Goal: Transaction & Acquisition: Purchase product/service

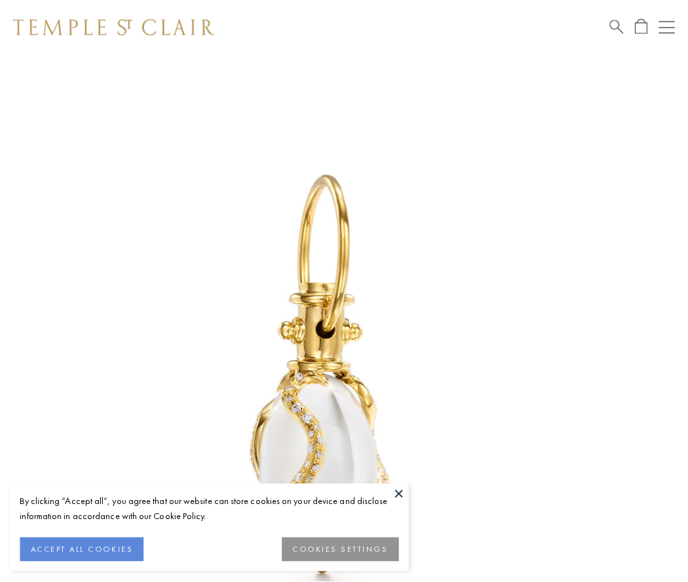
scroll to position [17, 0]
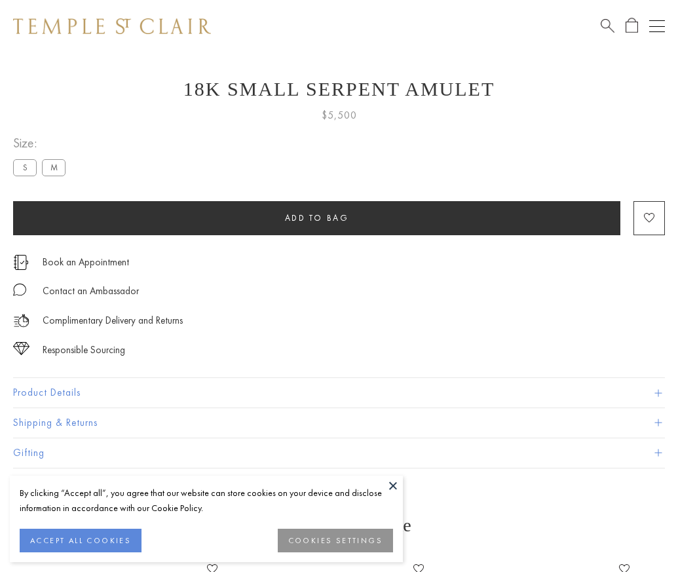
click at [316, 217] on span "Add to bag" at bounding box center [317, 217] width 64 height 11
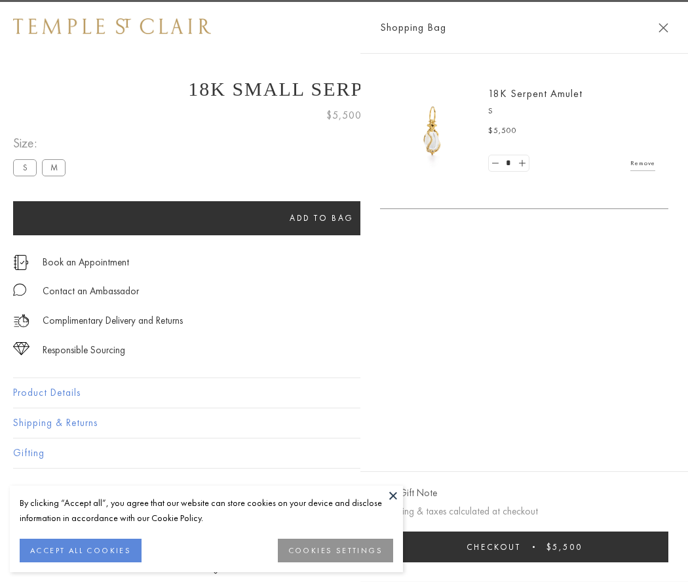
click at [521, 546] on span "Checkout" at bounding box center [493, 546] width 54 height 11
